Goal: Transaction & Acquisition: Obtain resource

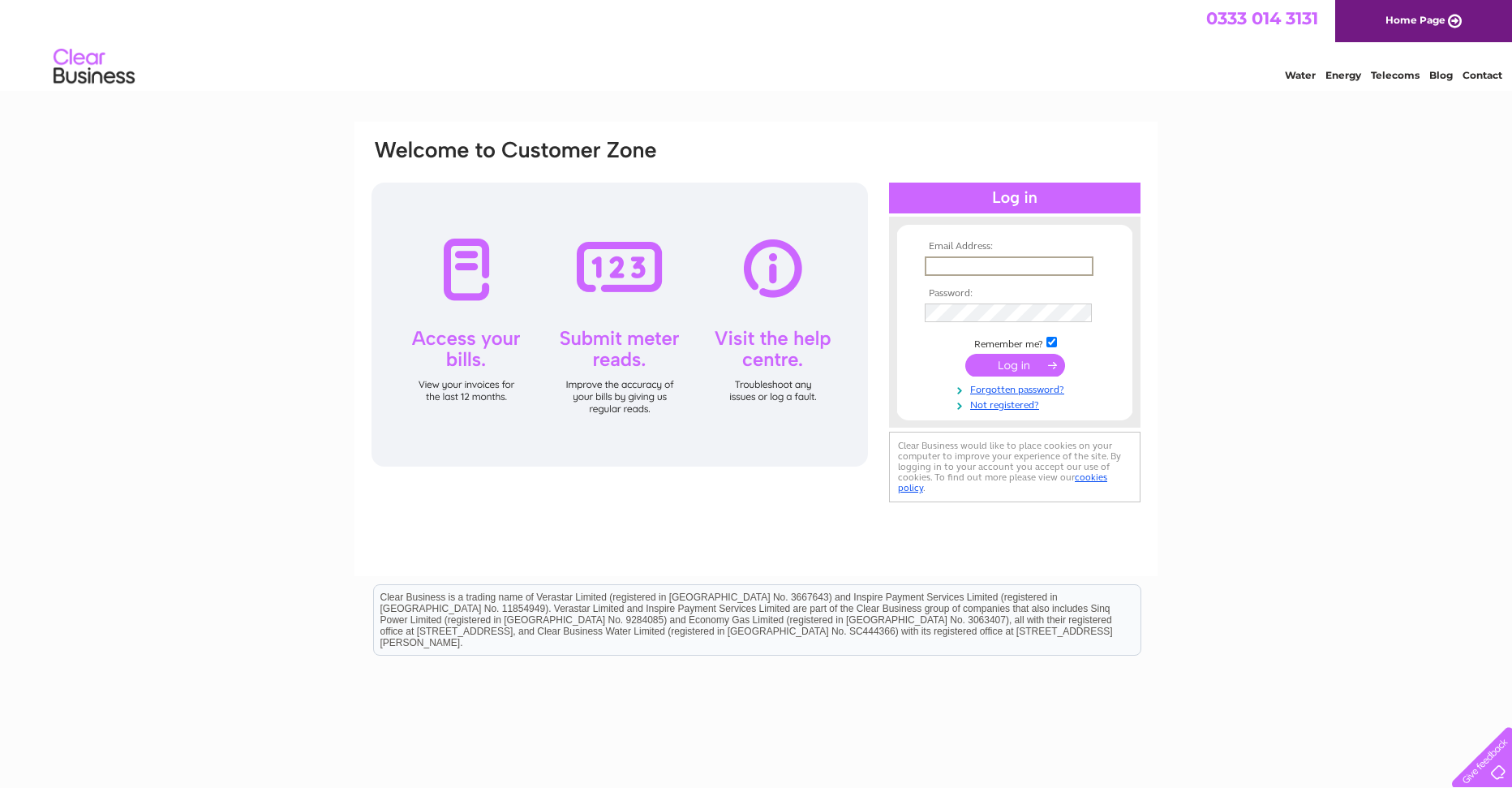
type input "[EMAIL_ADDRESS][DOMAIN_NAME]"
click at [1035, 374] on input "submit" at bounding box center [1015, 365] width 100 height 23
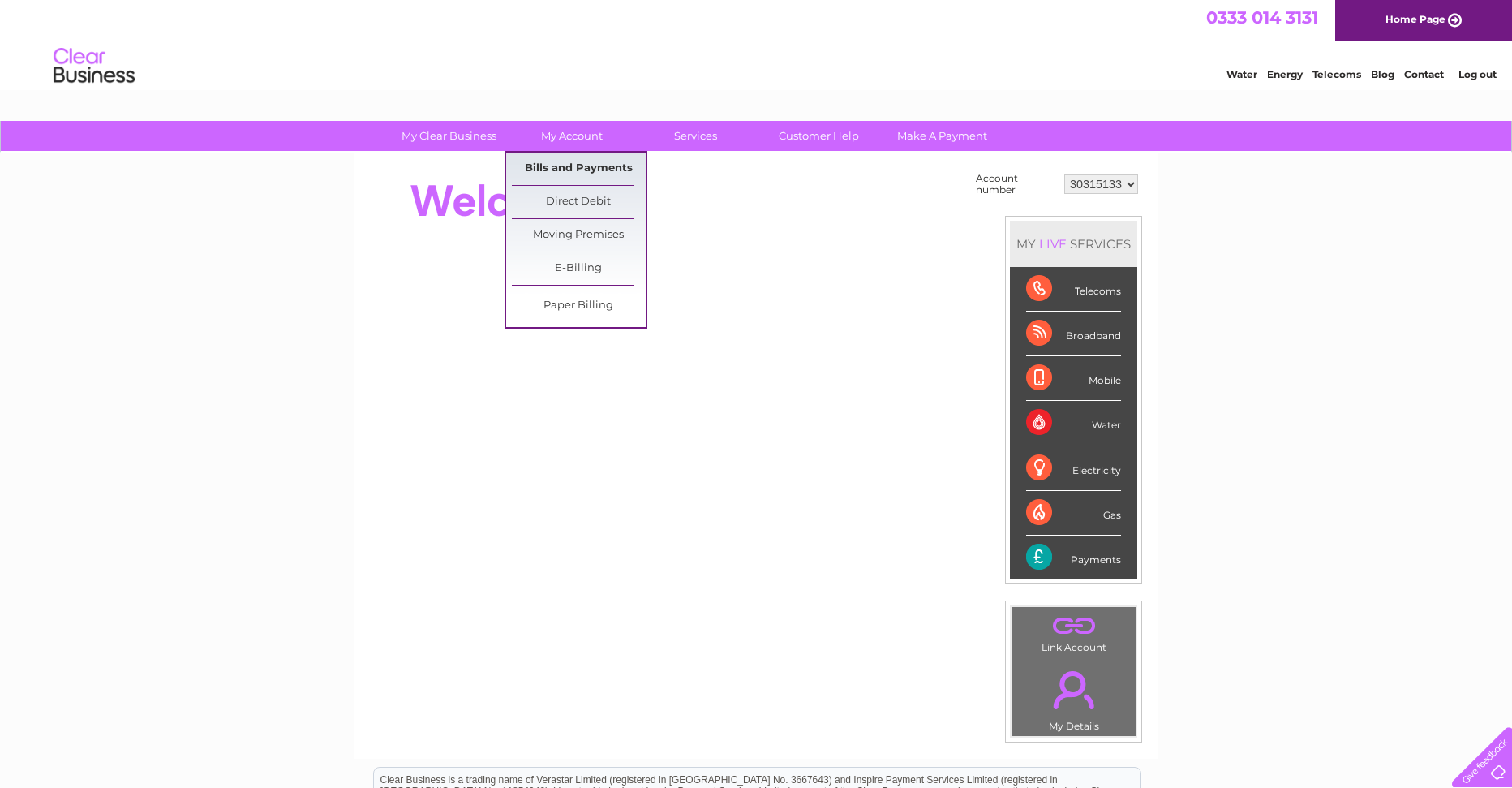
scroll to position [3, 1]
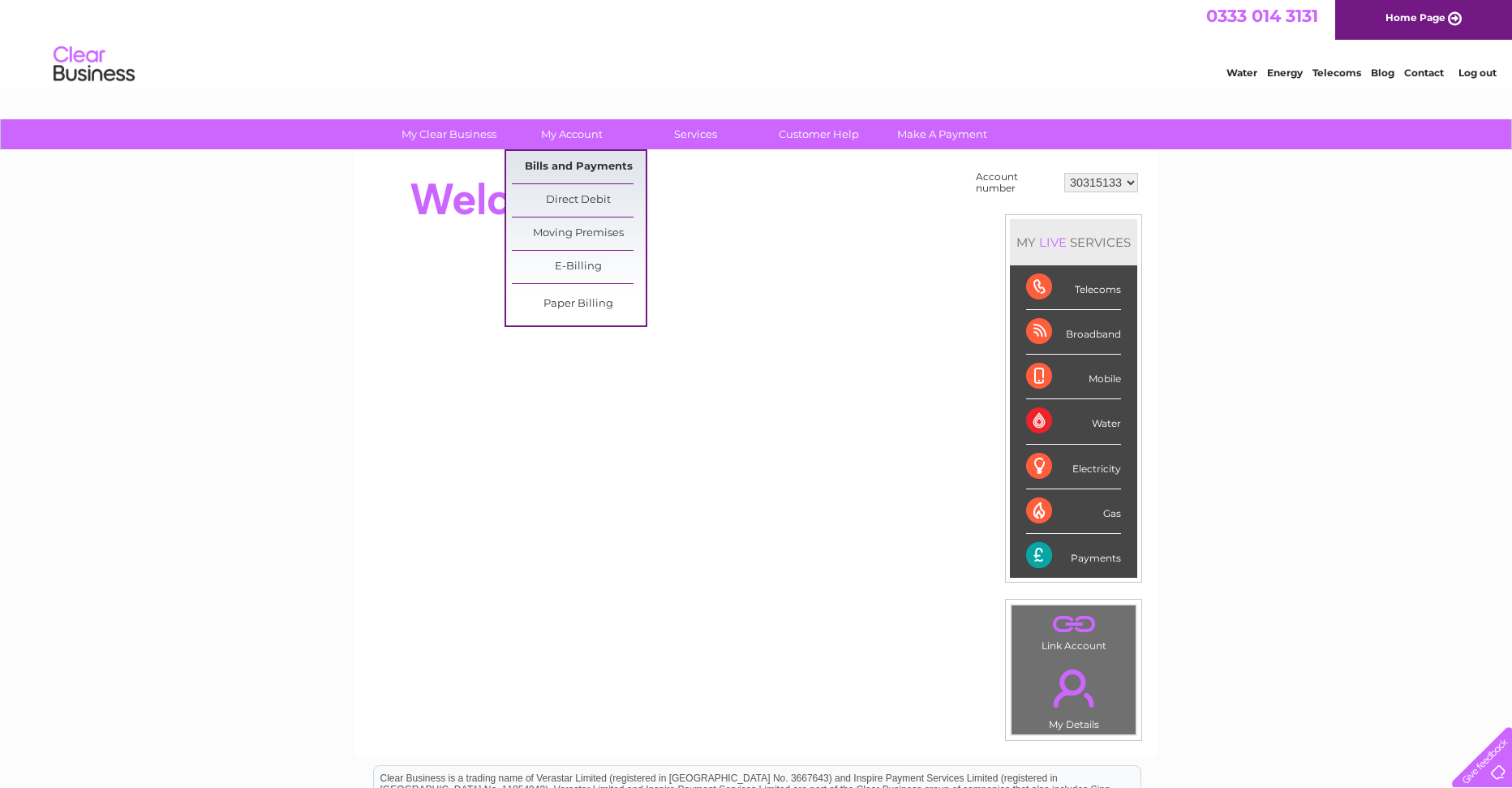
click at [598, 168] on link "Bills and Payments" at bounding box center [579, 168] width 134 height 32
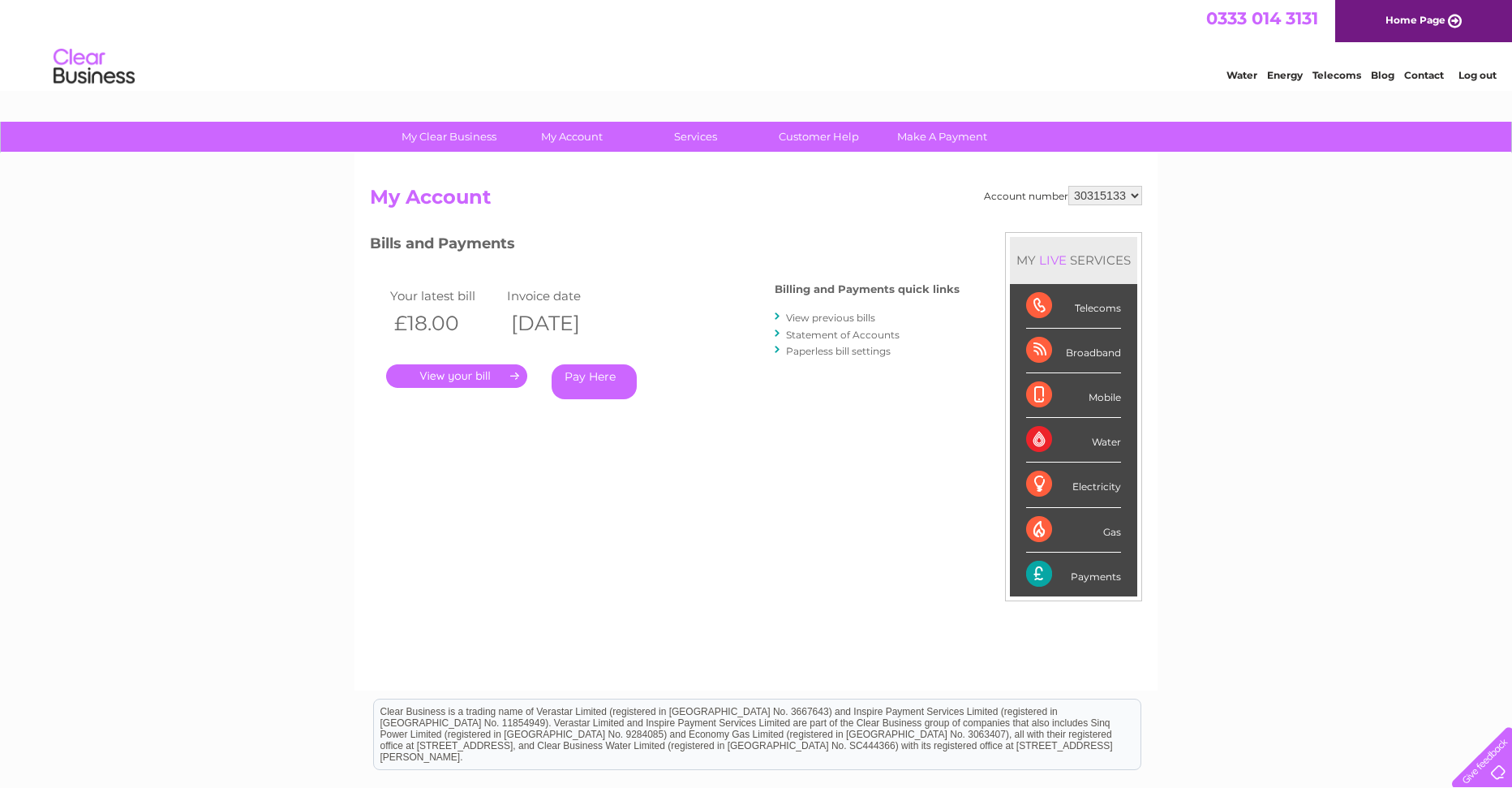
scroll to position [5, 0]
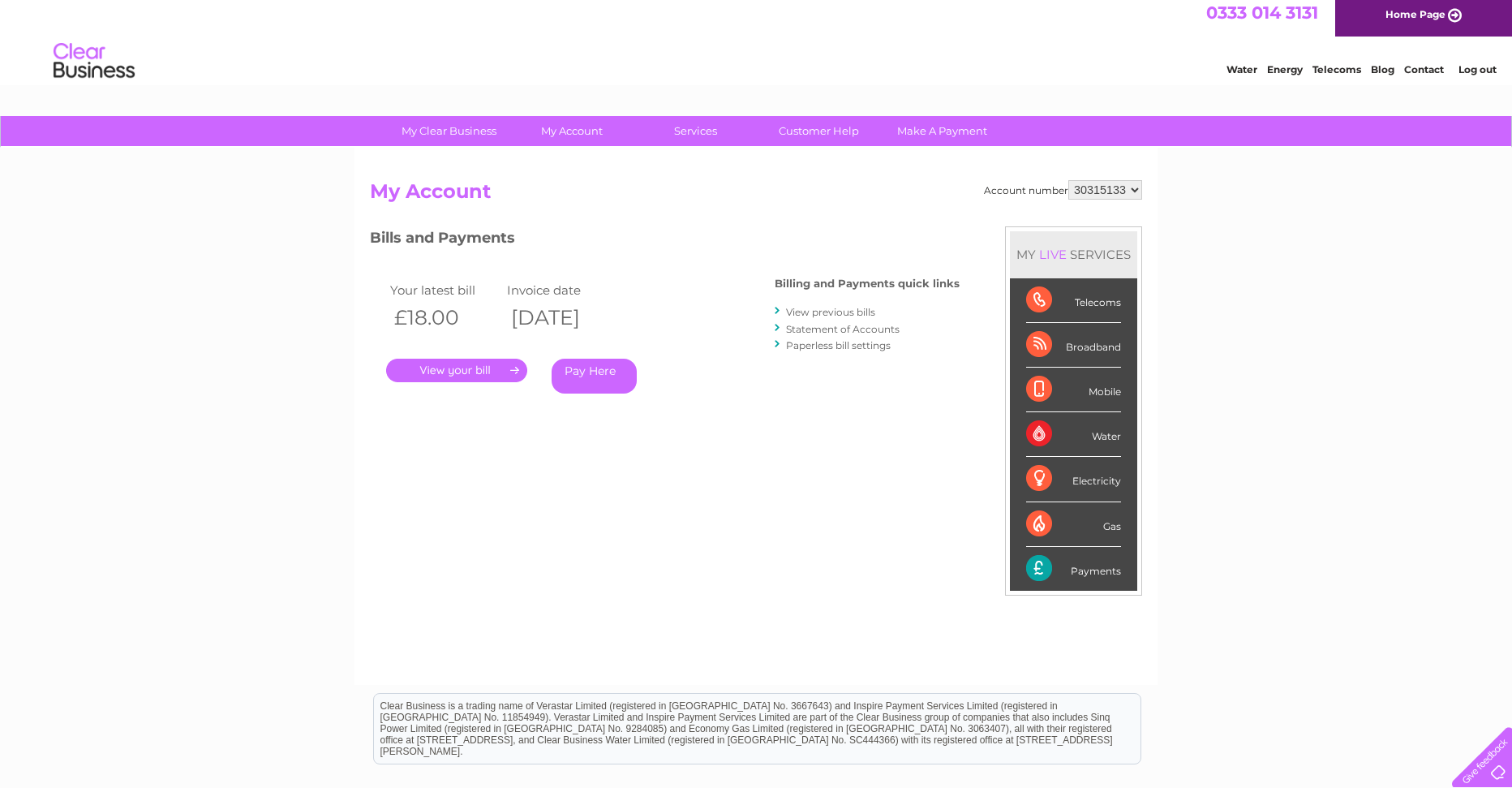
click at [471, 369] on link "." at bounding box center [456, 370] width 141 height 23
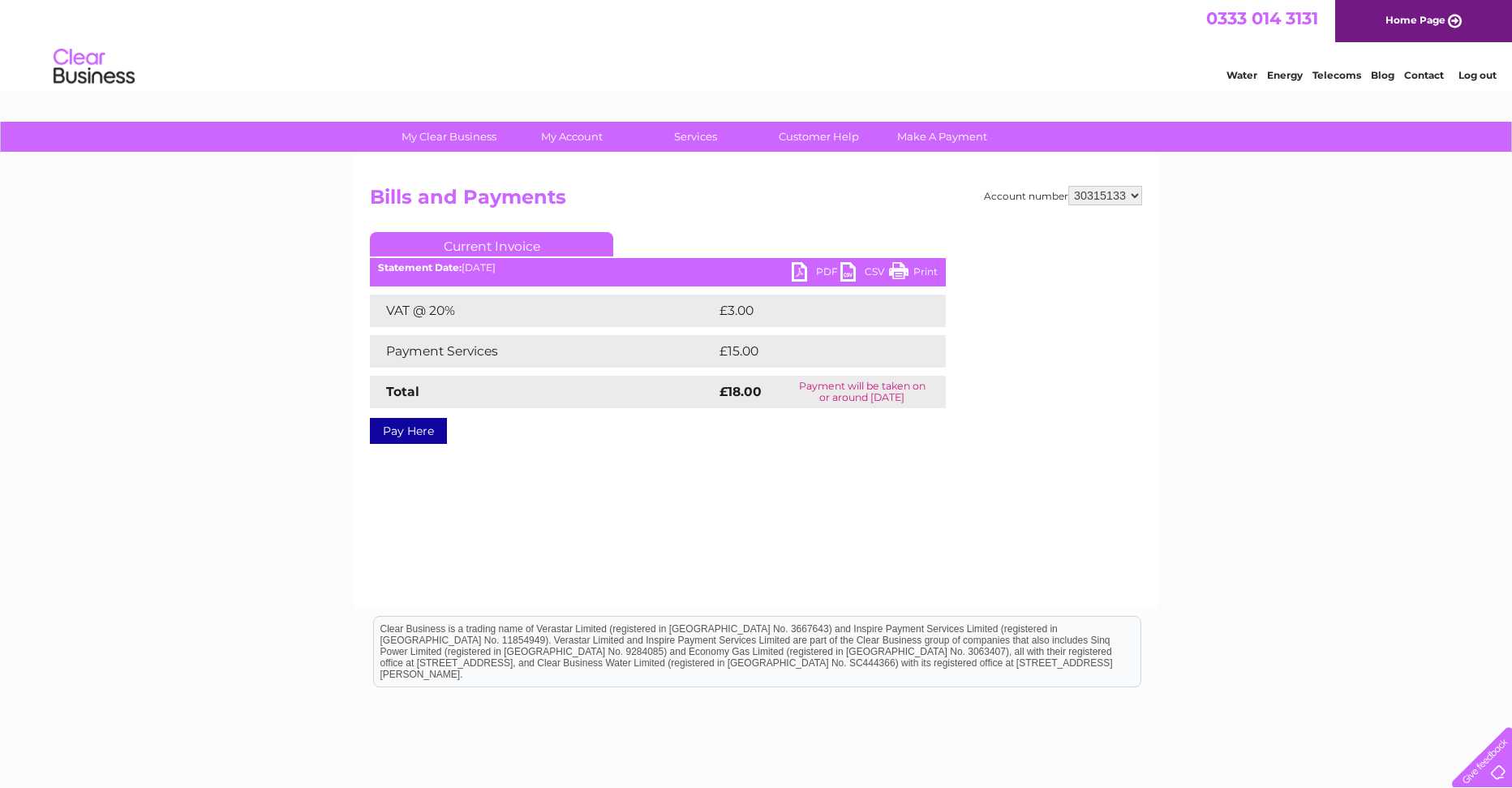
click at [801, 267] on link "PDF" at bounding box center [816, 274] width 49 height 23
click at [1480, 73] on link "Log out" at bounding box center [1478, 76] width 38 height 13
